Goal: Information Seeking & Learning: Learn about a topic

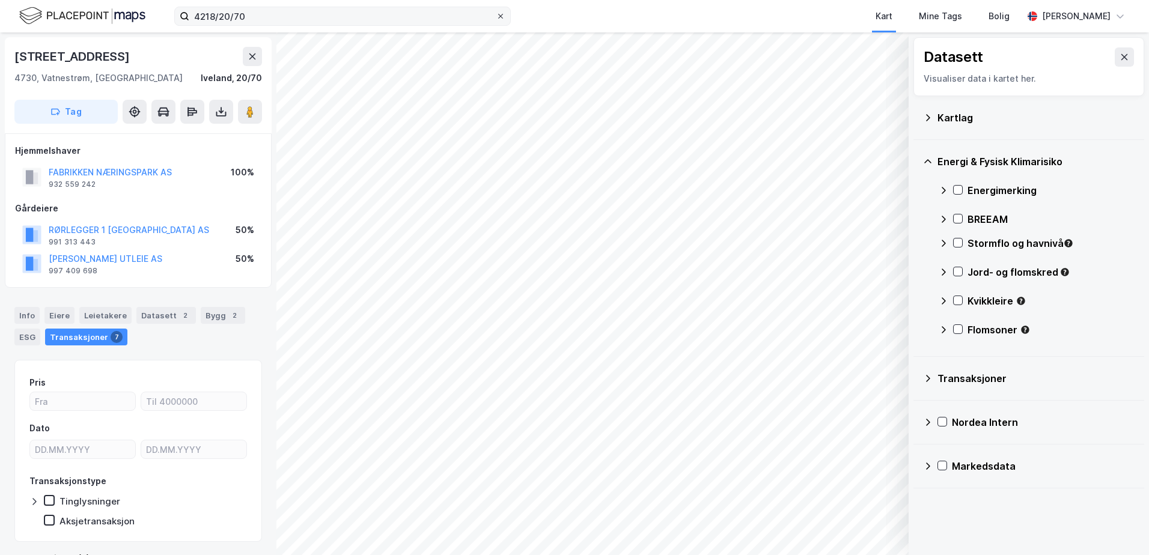
click at [502, 12] on div at bounding box center [500, 16] width 7 height 10
click at [496, 12] on input "4218/20/70" at bounding box center [342, 16] width 306 height 18
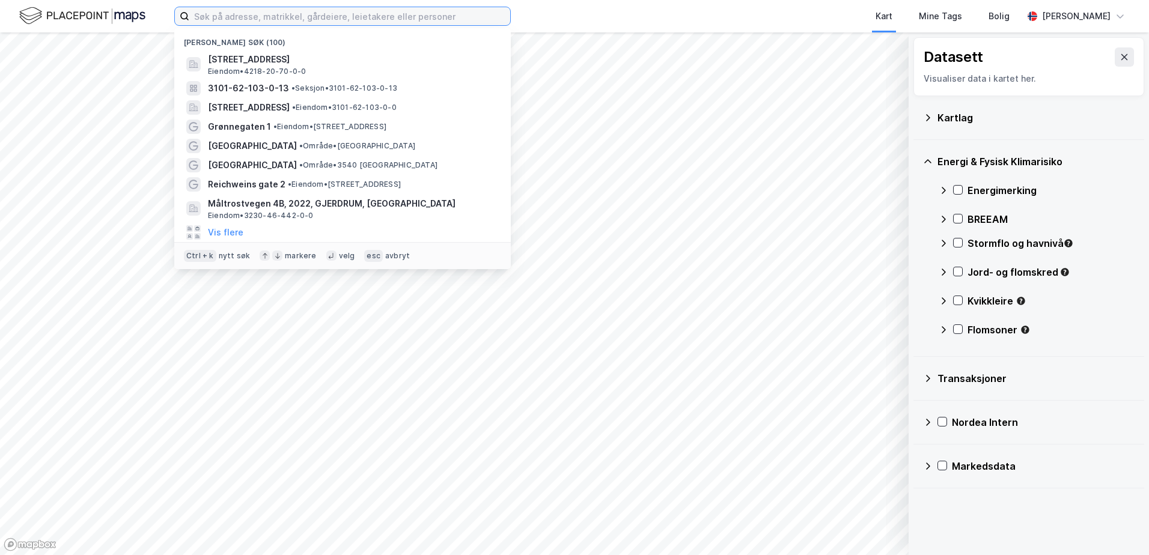
click at [387, 15] on input at bounding box center [349, 16] width 321 height 18
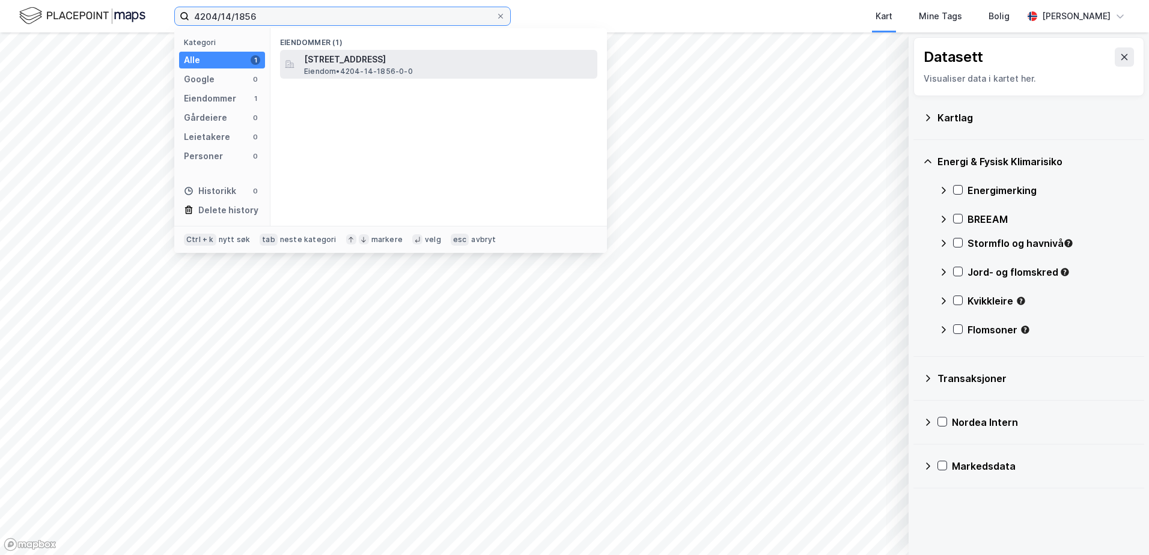
type input "4204/14/1856"
click at [360, 62] on span "[STREET_ADDRESS]" at bounding box center [448, 59] width 288 height 14
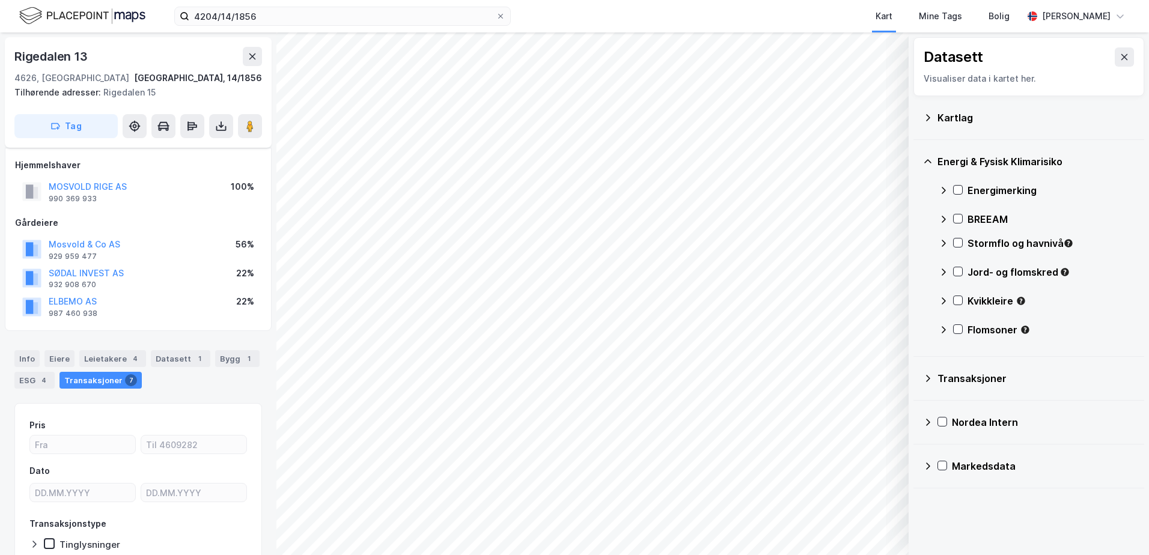
scroll to position [73, 0]
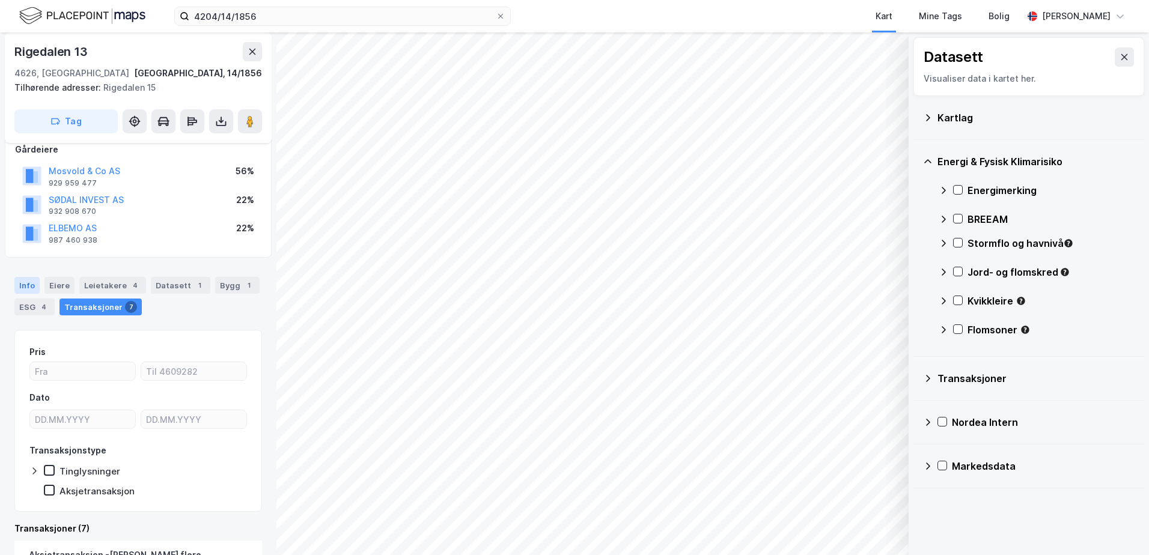
click at [22, 286] on div "Info" at bounding box center [26, 285] width 25 height 17
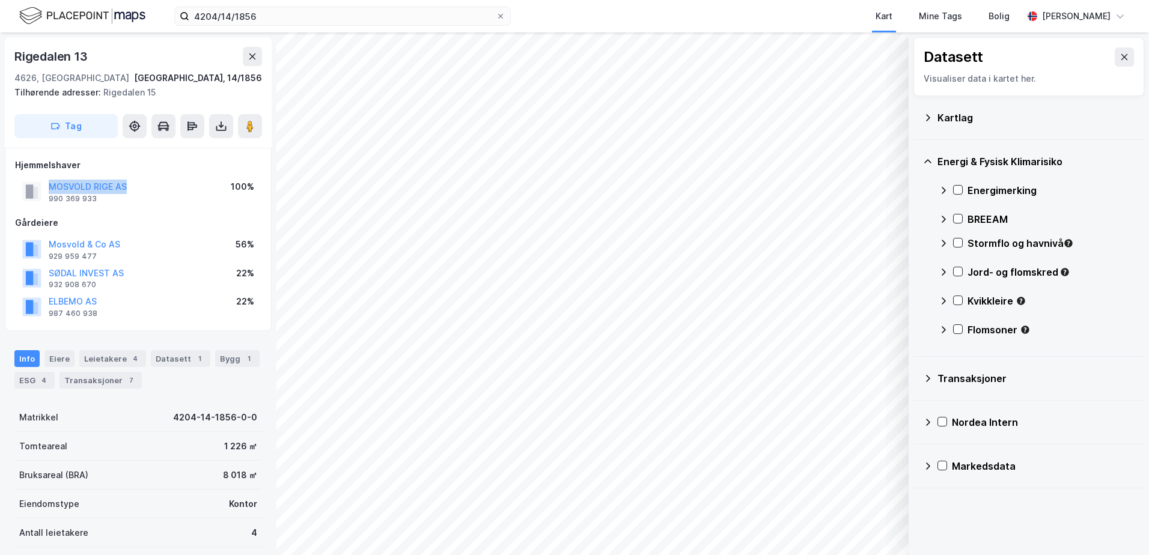
drag, startPoint x: 129, startPoint y: 187, endPoint x: 44, endPoint y: 183, distance: 84.8
click at [44, 183] on div "MOSVOLD RIGE AS 990 369 933 100%" at bounding box center [138, 191] width 246 height 29
copy button "MOSVOLD RIGE AS"
click at [24, 378] on div "ESG 4" at bounding box center [34, 380] width 40 height 17
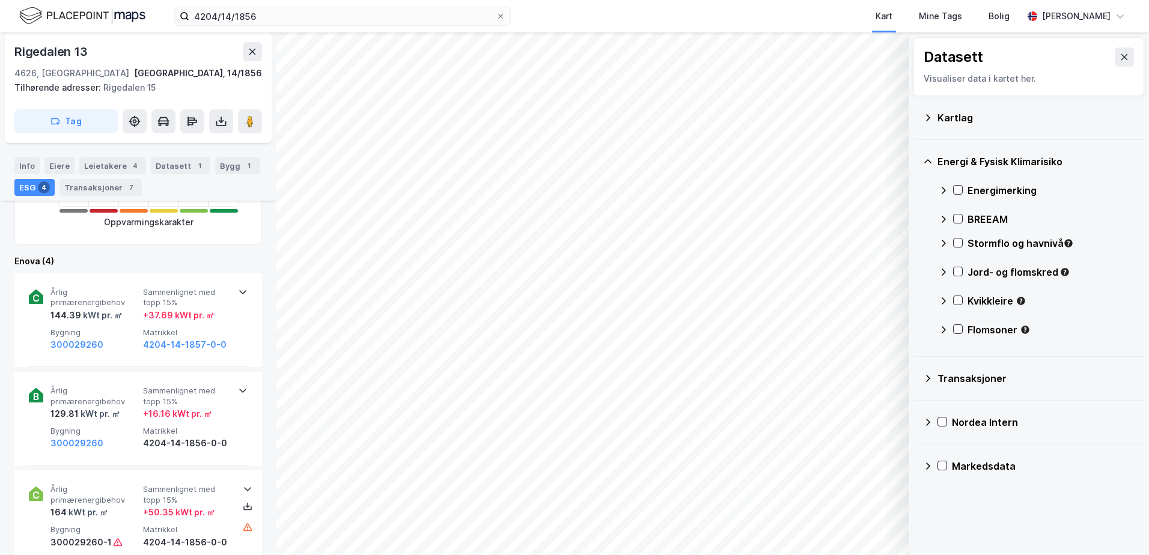
scroll to position [481, 0]
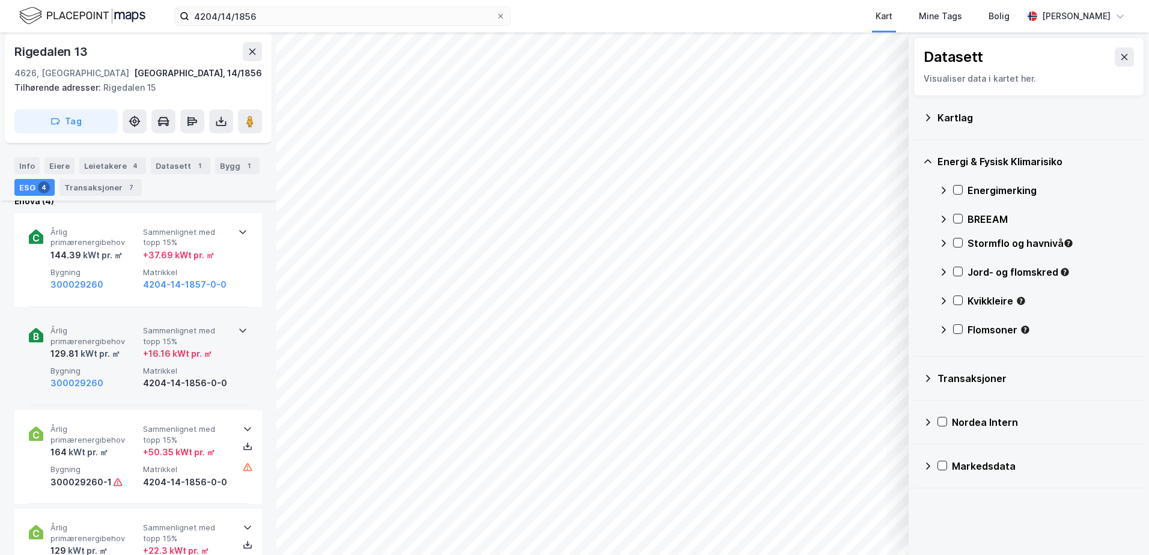
click at [238, 329] on icon at bounding box center [243, 331] width 10 height 10
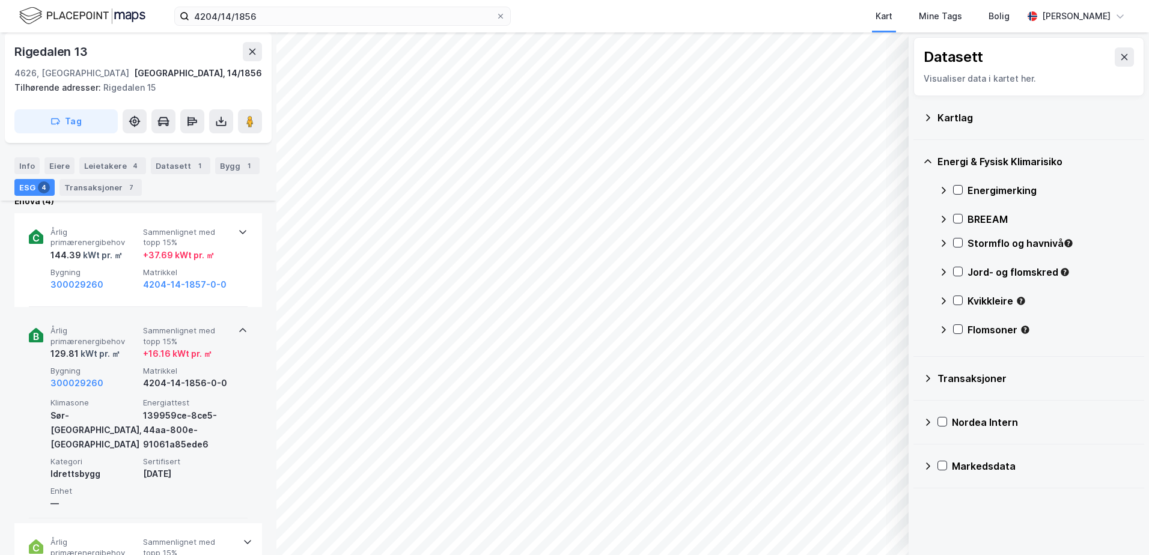
click at [239, 329] on icon at bounding box center [243, 331] width 10 height 10
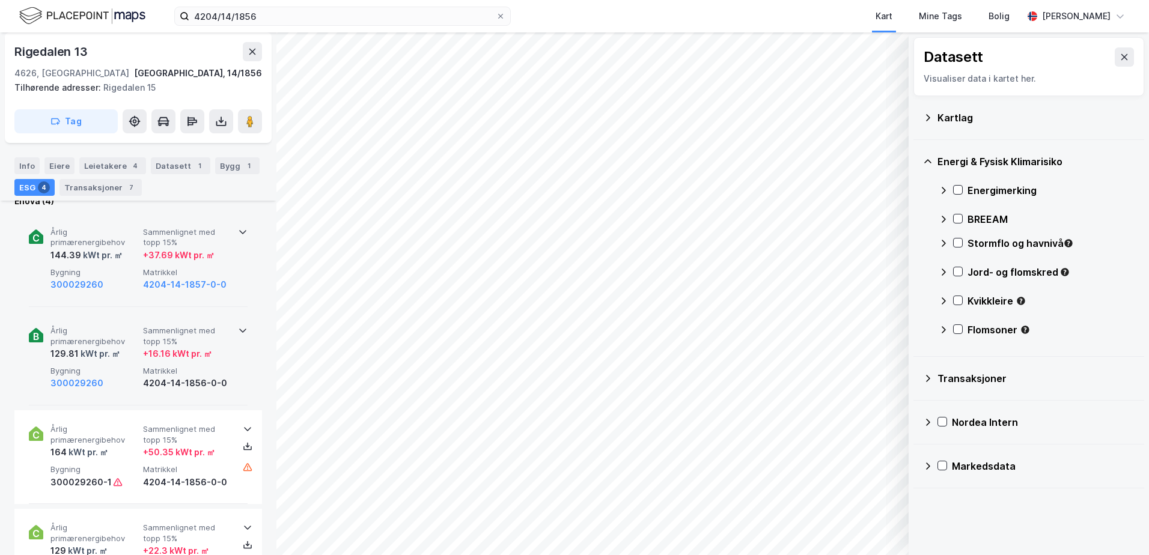
click at [238, 234] on icon at bounding box center [243, 232] width 10 height 10
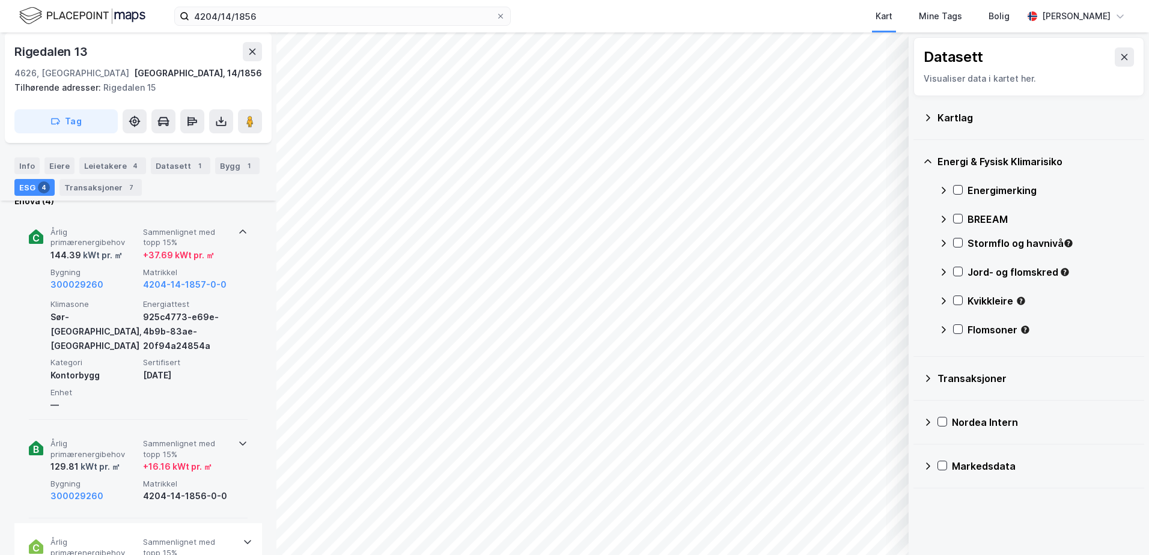
click at [238, 234] on icon at bounding box center [243, 232] width 10 height 10
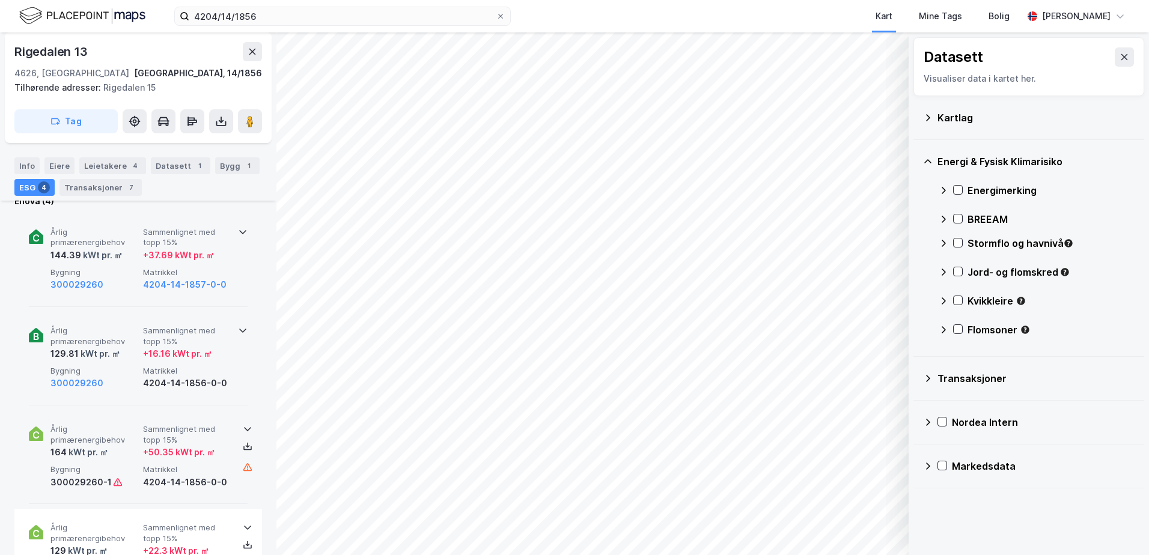
click at [243, 426] on icon at bounding box center [248, 429] width 10 height 10
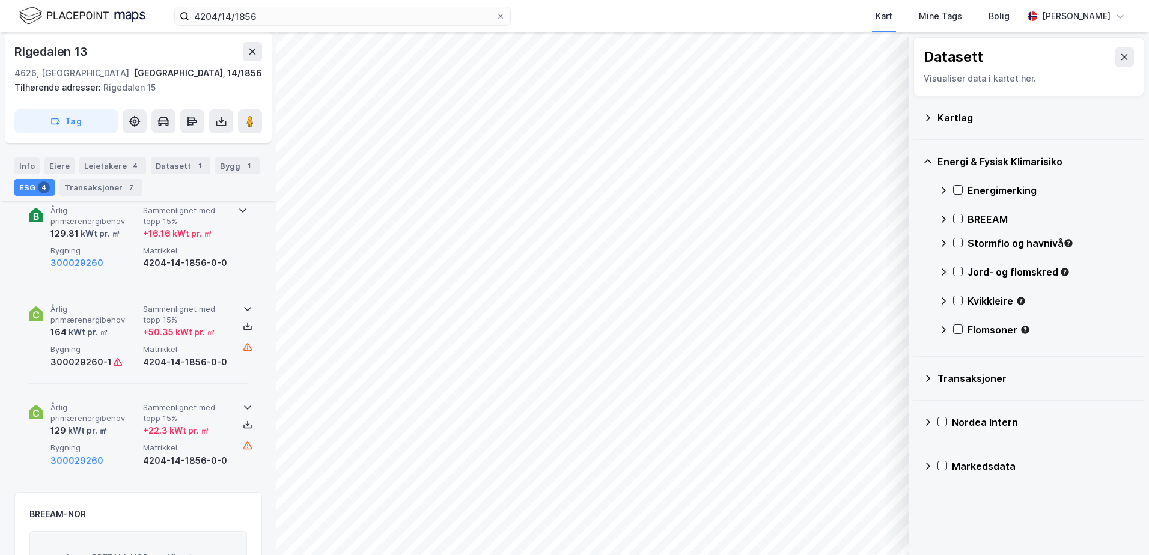
click at [243, 408] on icon at bounding box center [248, 407] width 10 height 10
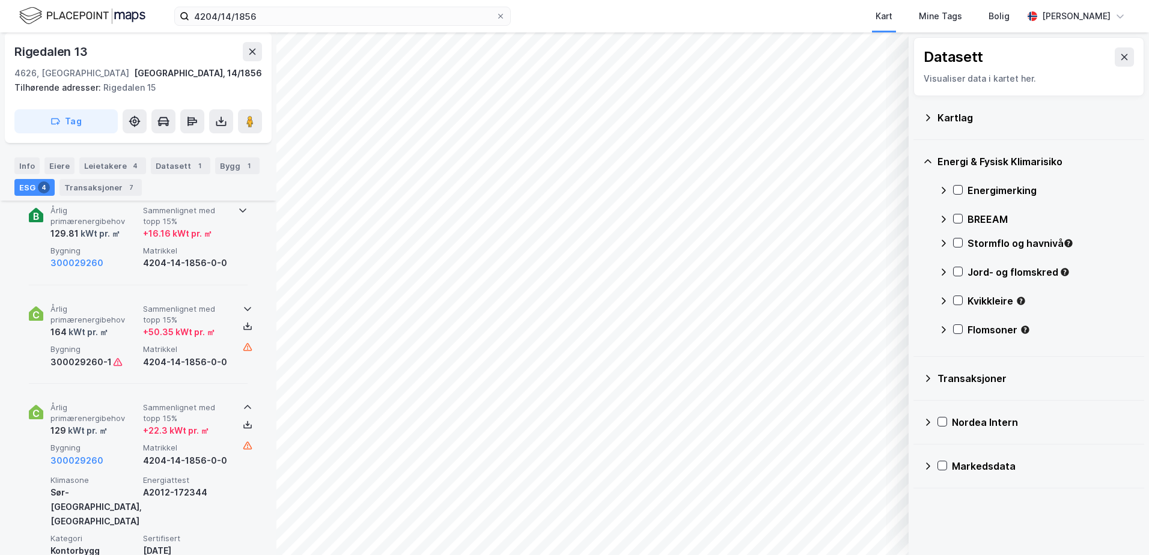
click at [243, 407] on icon at bounding box center [248, 407] width 10 height 10
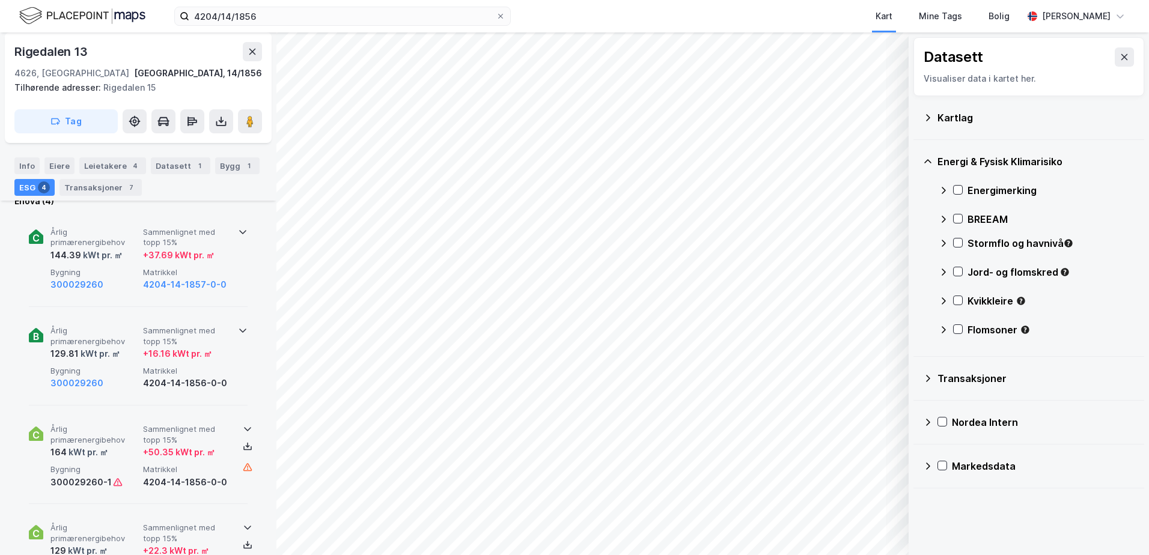
scroll to position [420, 0]
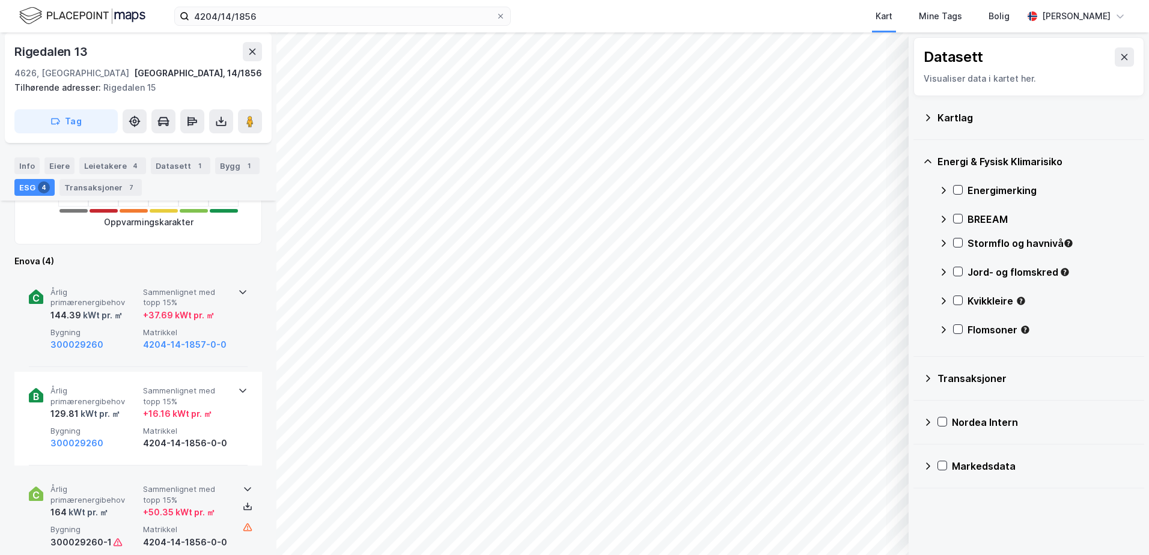
click at [239, 391] on icon at bounding box center [242, 391] width 7 height 4
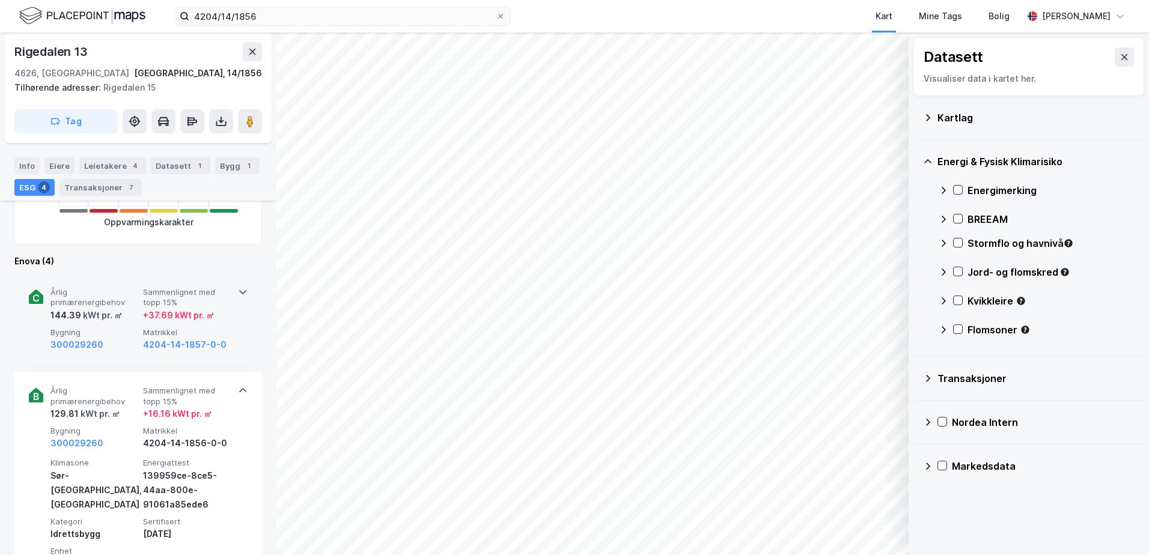
click at [239, 391] on icon at bounding box center [242, 390] width 7 height 4
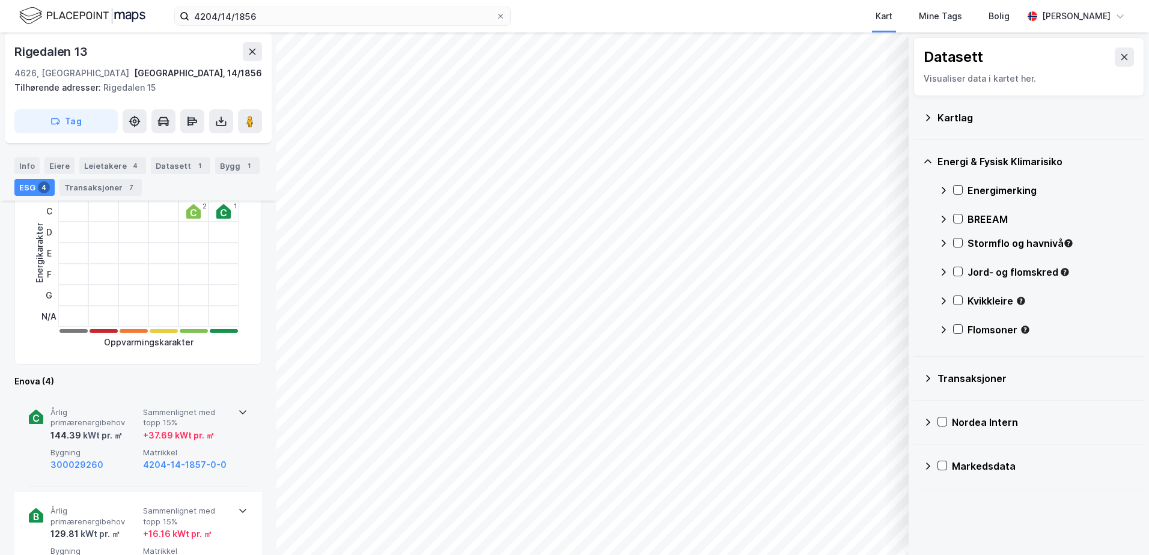
scroll to position [481, 0]
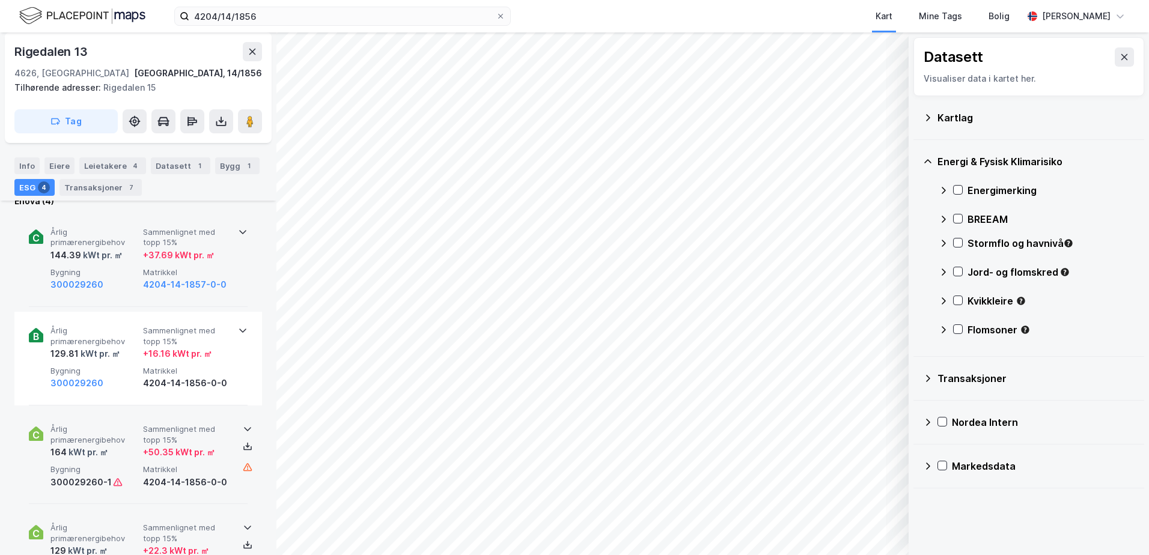
click at [238, 329] on icon at bounding box center [243, 331] width 10 height 10
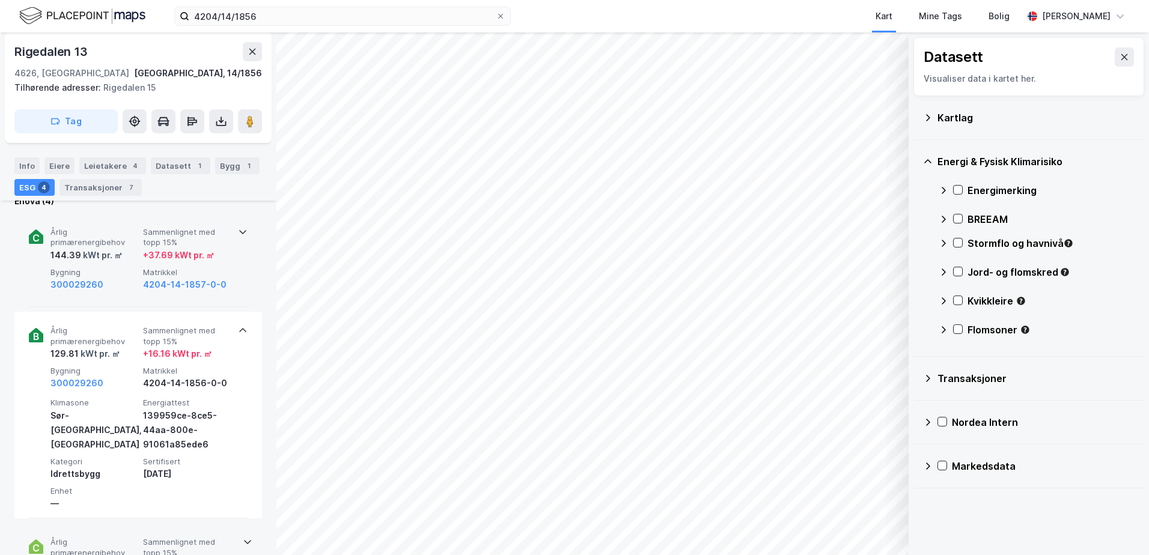
click at [239, 329] on icon at bounding box center [242, 330] width 7 height 4
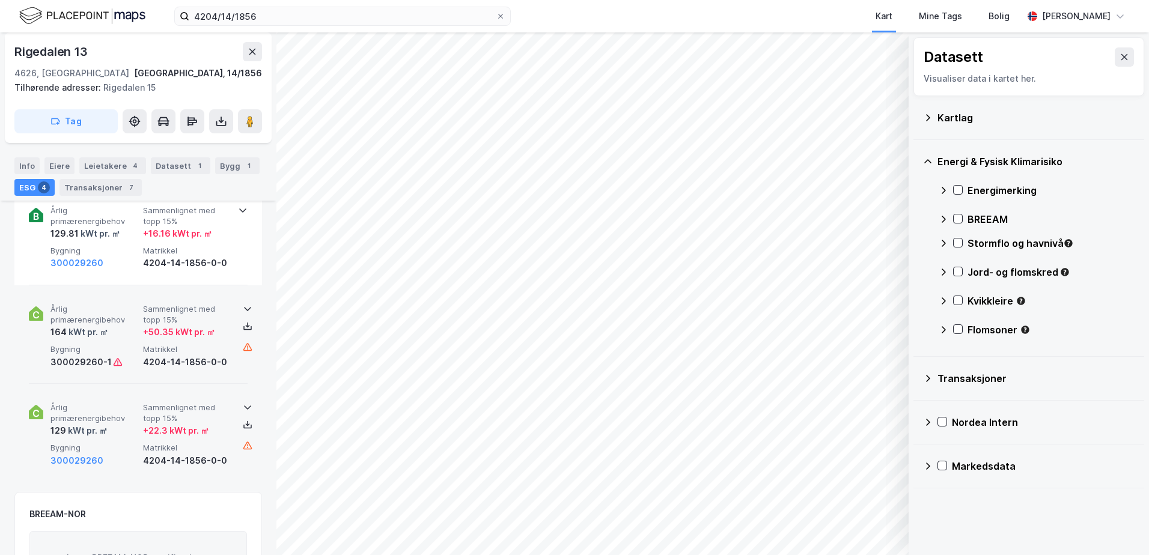
scroll to position [360, 0]
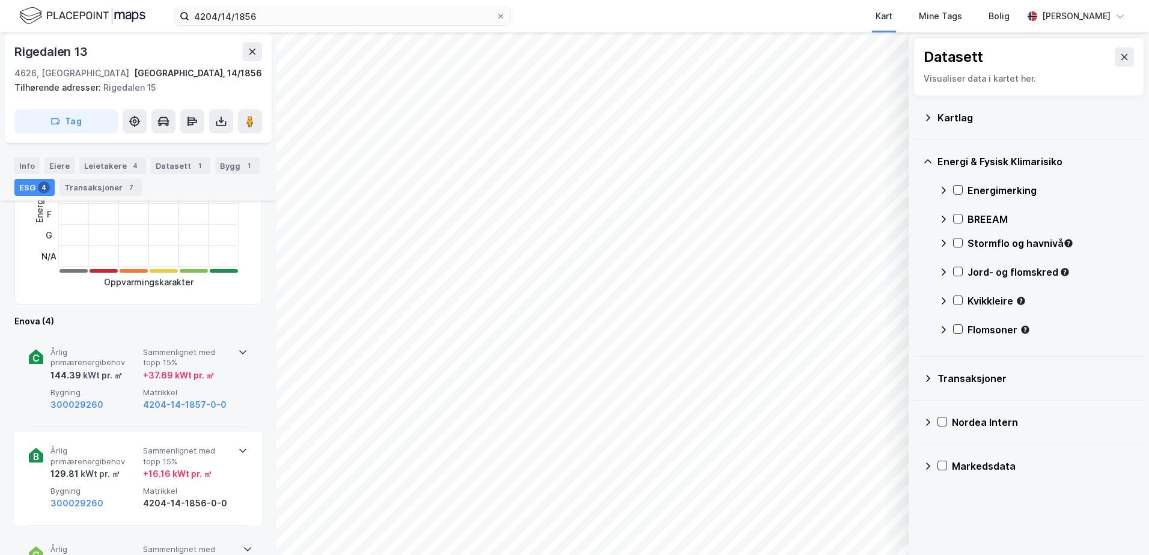
click at [239, 353] on icon at bounding box center [242, 352] width 7 height 4
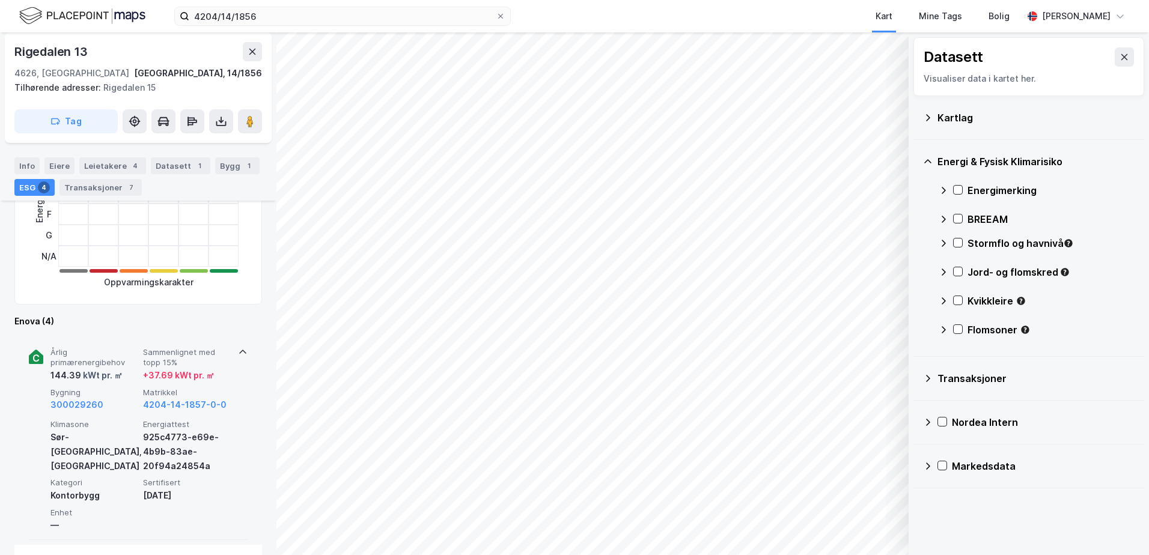
click at [239, 353] on icon at bounding box center [242, 352] width 7 height 4
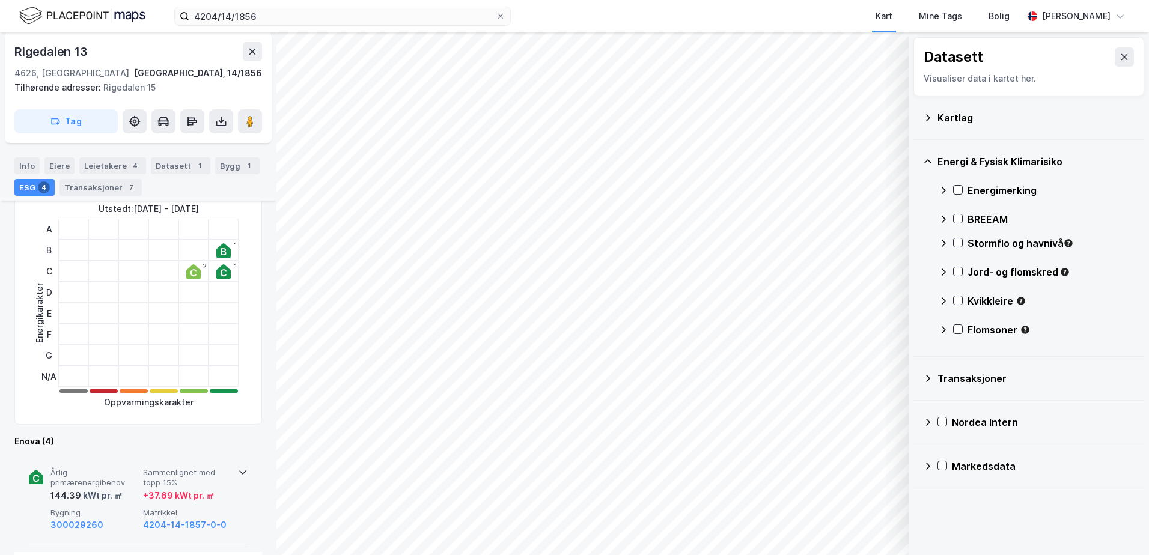
scroll to position [420, 0]
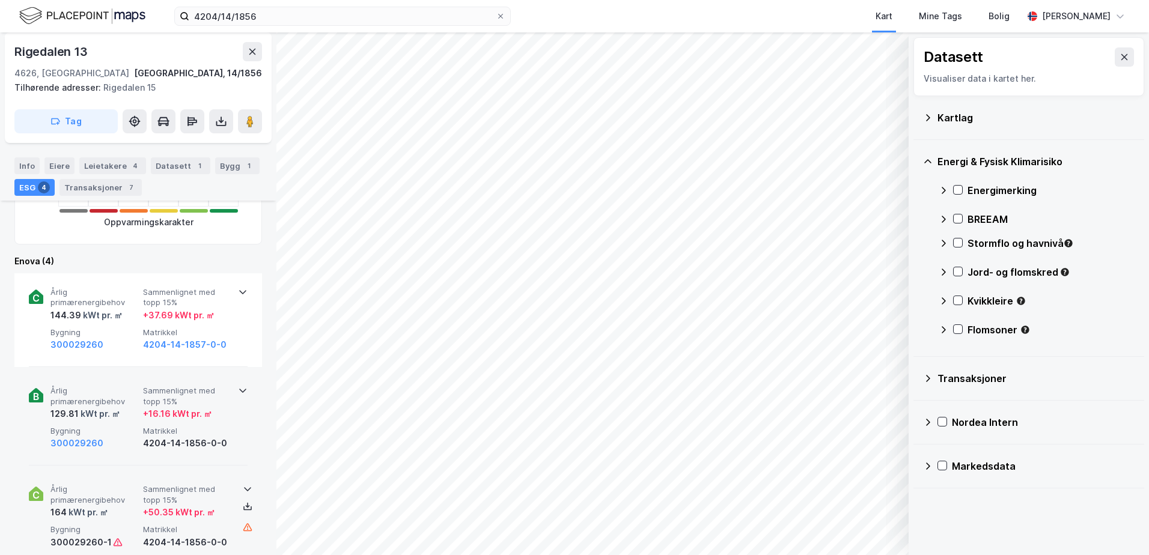
click at [241, 387] on icon at bounding box center [243, 391] width 10 height 10
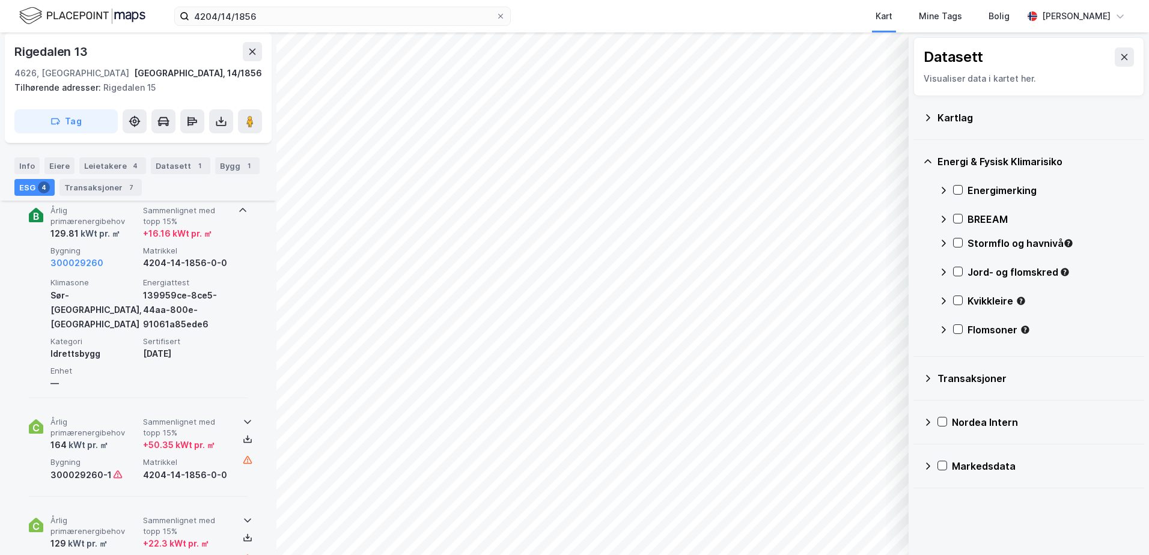
scroll to position [613, 0]
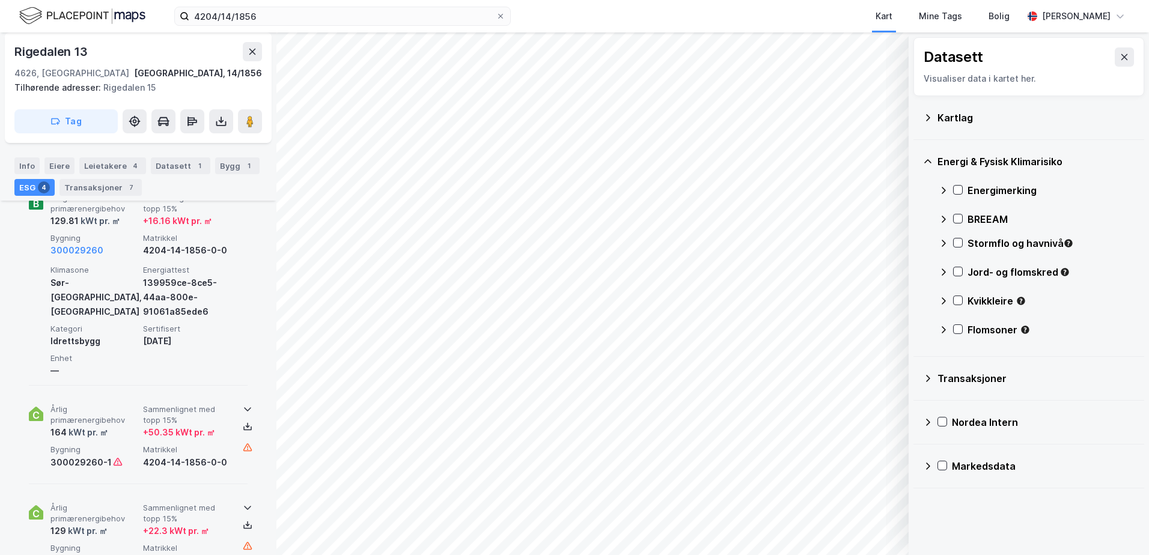
click at [243, 408] on icon at bounding box center [248, 409] width 10 height 10
